Goal: Navigation & Orientation: Find specific page/section

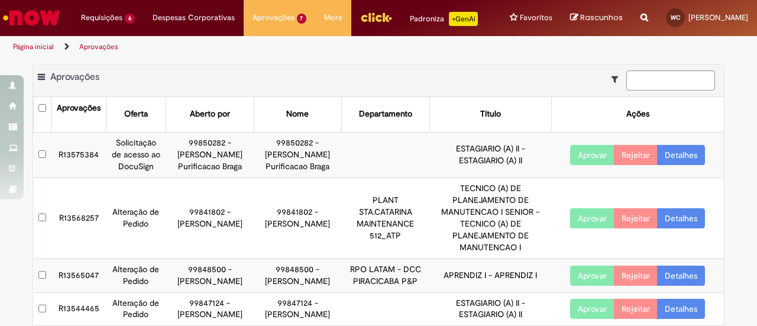
click at [40, 21] on img "Ir para a Homepage" at bounding box center [31, 18] width 61 height 24
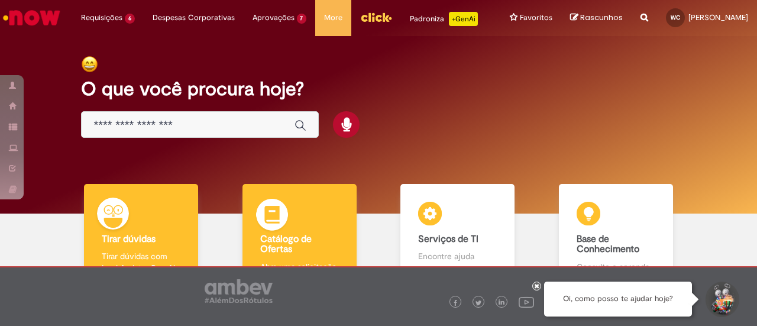
click at [310, 248] on h4 "Catálogo de Ofertas" at bounding box center [299, 244] width 79 height 21
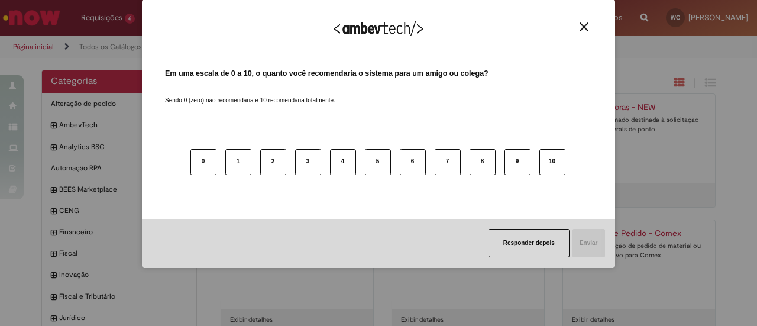
click at [582, 23] on img "Close" at bounding box center [584, 26] width 9 height 9
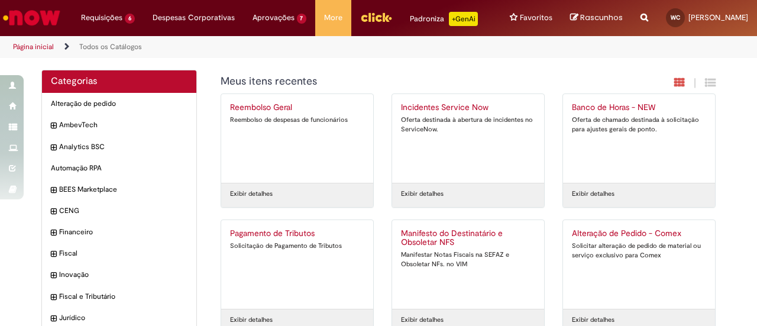
click at [40, 24] on img "Ir para a Homepage" at bounding box center [31, 18] width 61 height 24
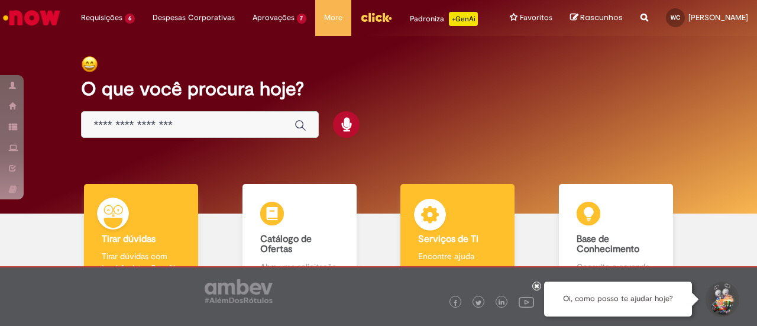
click at [470, 231] on div "Serviços de TI Serviços de TI Encontre ajuda" at bounding box center [457, 235] width 114 height 102
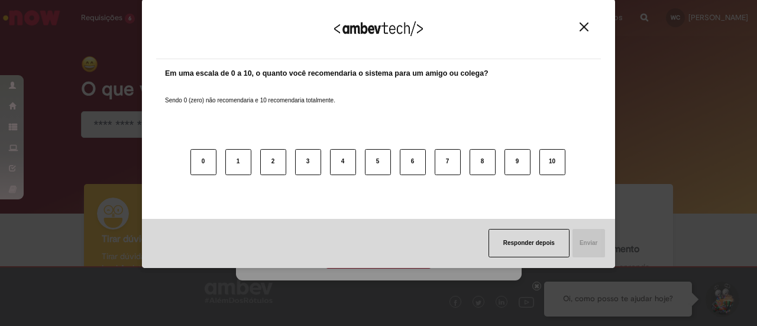
click at [586, 29] on img "Close" at bounding box center [584, 26] width 9 height 9
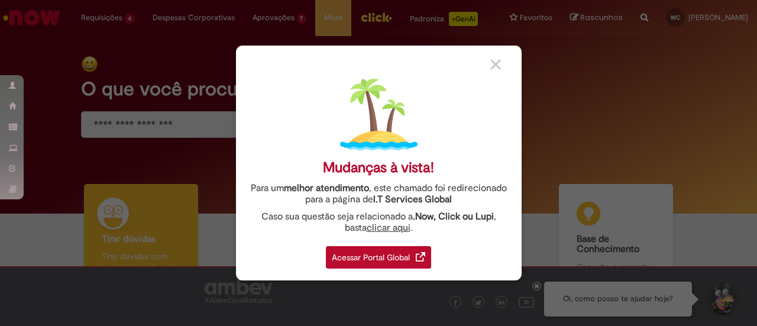
click at [372, 250] on div "Acessar Portal Global" at bounding box center [378, 257] width 105 height 22
